Goal: Navigation & Orientation: Find specific page/section

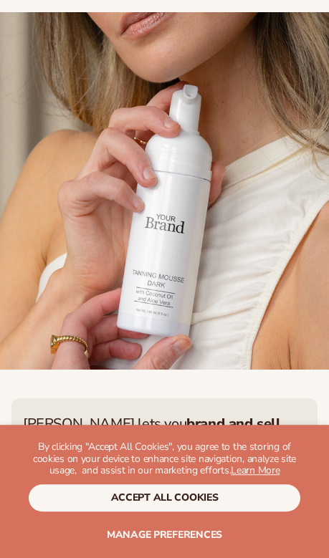
scroll to position [327, 0]
click at [221, 541] on span "Manage preferences" at bounding box center [164, 535] width 115 height 14
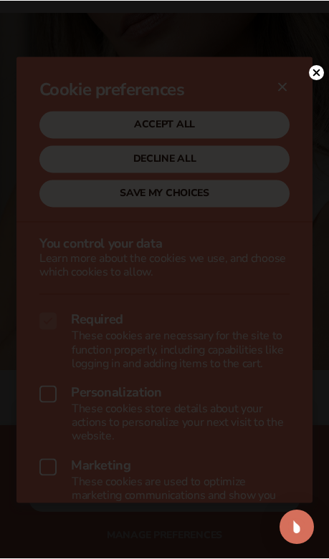
scroll to position [362, 0]
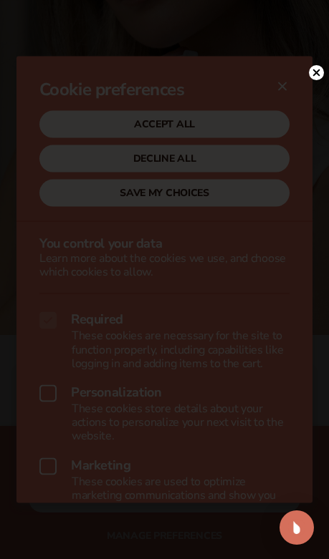
click at [315, 79] on circle at bounding box center [316, 72] width 15 height 15
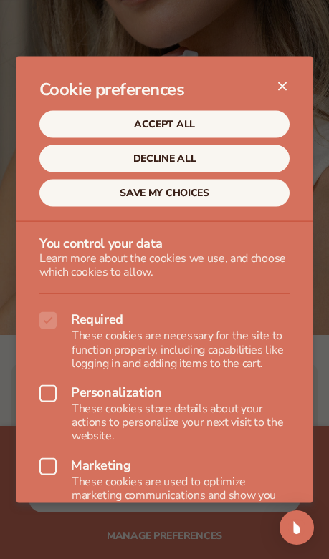
click at [227, 157] on button "DECLINE ALL" at bounding box center [164, 158] width 250 height 27
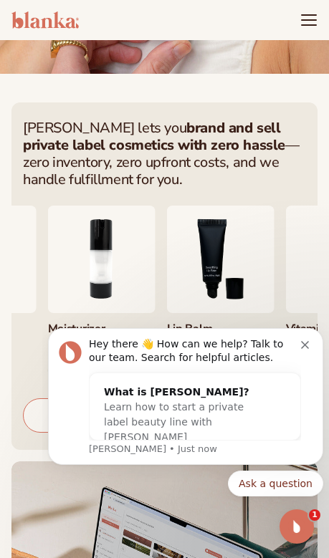
scroll to position [621, 0]
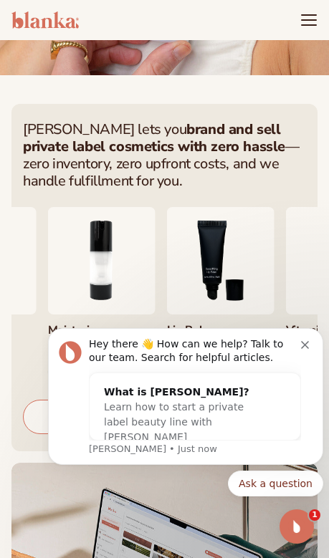
click at [304, 348] on icon "Dismiss notification" at bounding box center [305, 345] width 8 height 8
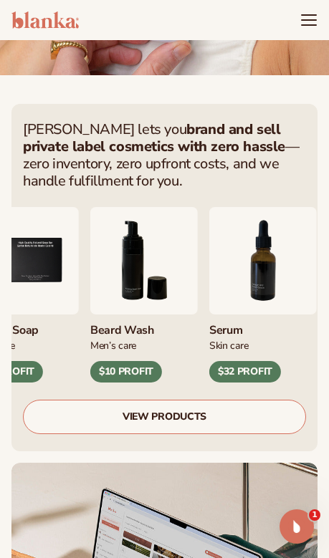
click at [248, 273] on img "7 / 9" at bounding box center [262, 260] width 107 height 107
click at [276, 268] on img "7 / 9" at bounding box center [262, 260] width 107 height 107
click at [233, 342] on div "Skin Care" at bounding box center [262, 344] width 107 height 15
click at [281, 271] on img "7 / 9" at bounding box center [262, 260] width 107 height 107
click at [263, 258] on img "7 / 9" at bounding box center [262, 260] width 107 height 107
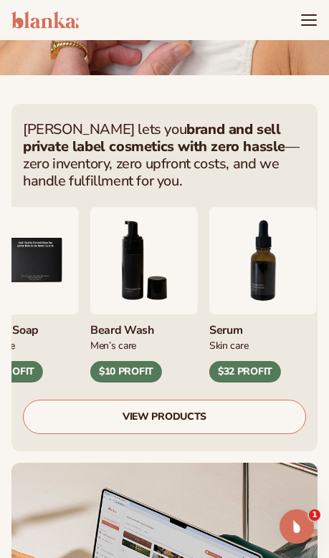
click at [293, 289] on img "7 / 9" at bounding box center [262, 260] width 107 height 107
click at [257, 279] on img "7 / 9" at bounding box center [262, 260] width 107 height 107
click at [232, 343] on div "Skin Care" at bounding box center [262, 344] width 107 height 15
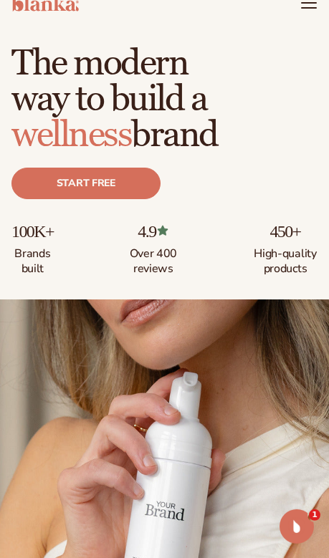
scroll to position [0, 0]
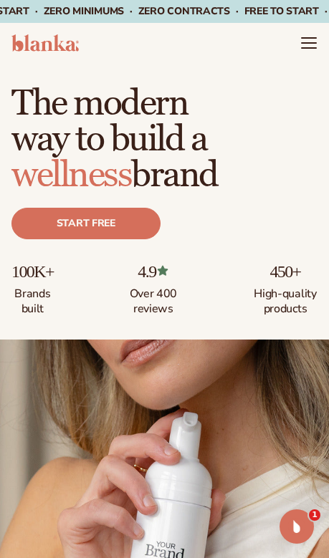
click at [300, 50] on icon "Menu" at bounding box center [308, 42] width 17 height 17
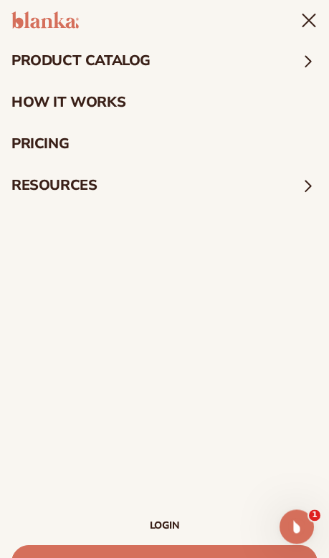
scroll to position [299, 0]
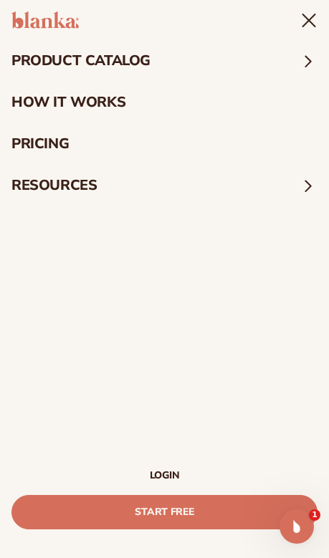
click at [195, 51] on summary "product catalog" at bounding box center [164, 61] width 329 height 42
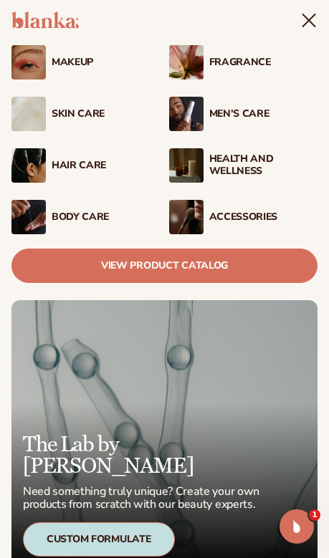
scroll to position [80, 0]
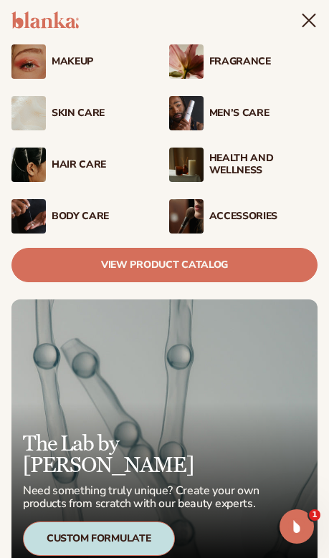
click at [201, 219] on img at bounding box center [186, 216] width 34 height 34
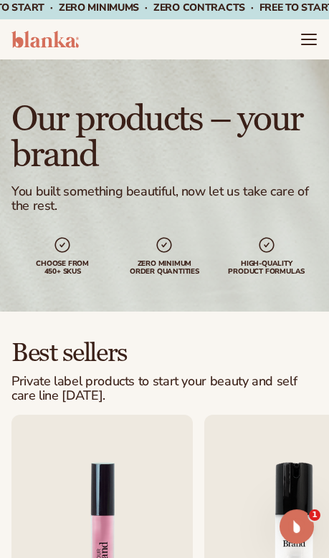
scroll to position [1, 0]
